Goal: Transaction & Acquisition: Purchase product/service

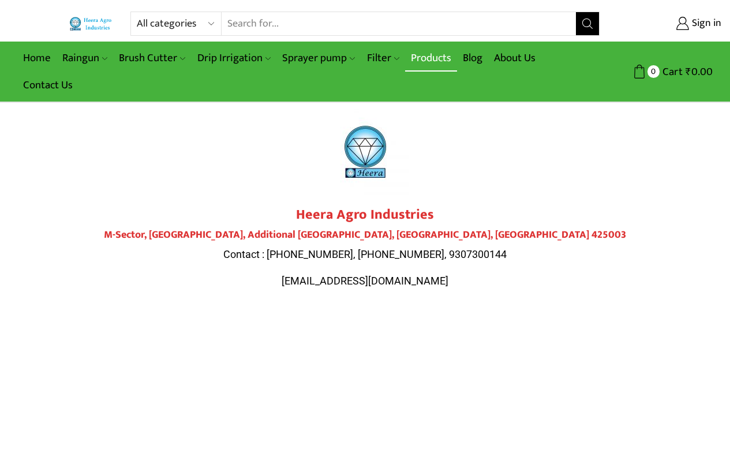
click at [425, 51] on link "Products" at bounding box center [431, 57] width 52 height 27
click at [277, 23] on input "Search input" at bounding box center [399, 23] width 354 height 23
paste input "Heera Rose Water 190 ml"
type input "Heera Rose Water 190 ml"
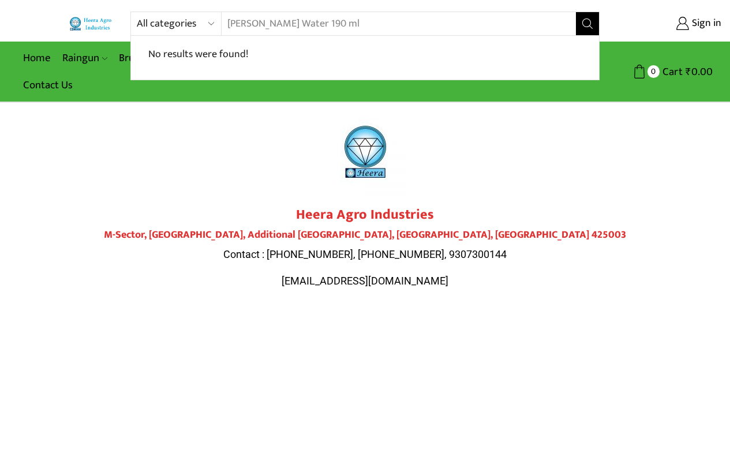
drag, startPoint x: 277, startPoint y: 23, endPoint x: 0, endPoint y: 12, distance: 277.2
click at [0, 12] on div "All categories Accessories Air Release Valve Brush Cutter Domestic Use Drip Irr…" at bounding box center [365, 24] width 730 height 24
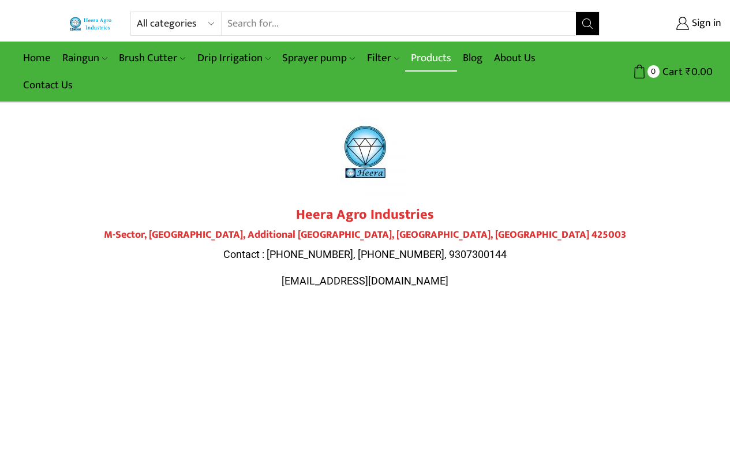
click at [432, 51] on link "Products" at bounding box center [431, 57] width 52 height 27
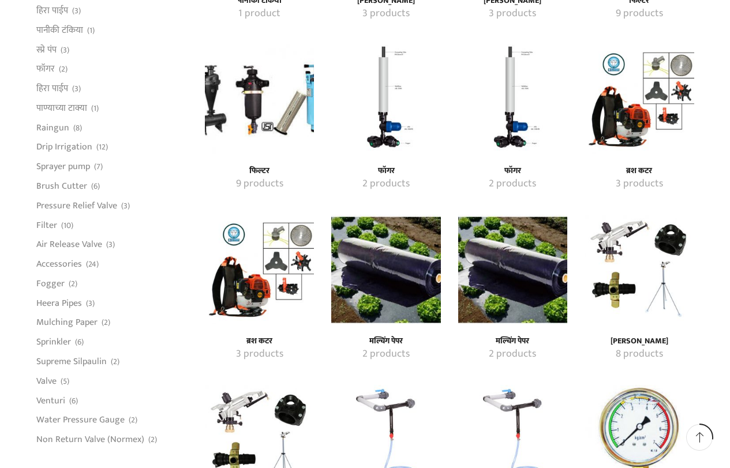
scroll to position [808, 0]
